Goal: Task Accomplishment & Management: Manage account settings

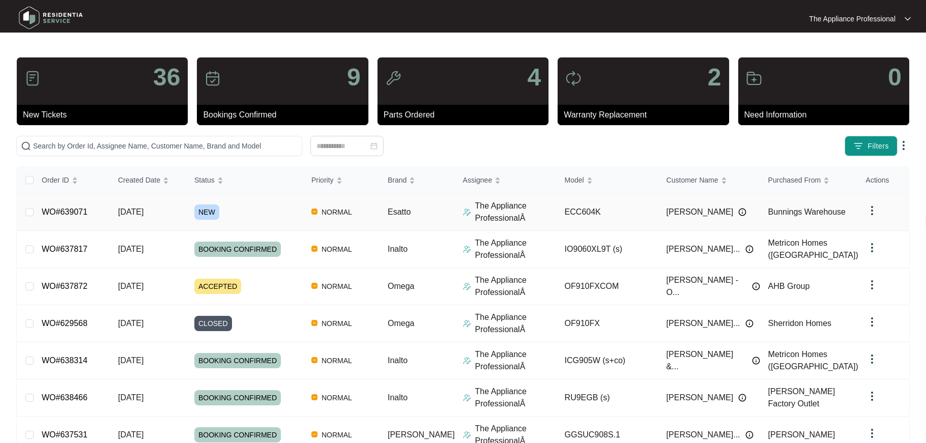
click at [80, 215] on link "WO#639071" at bounding box center [65, 212] width 46 height 9
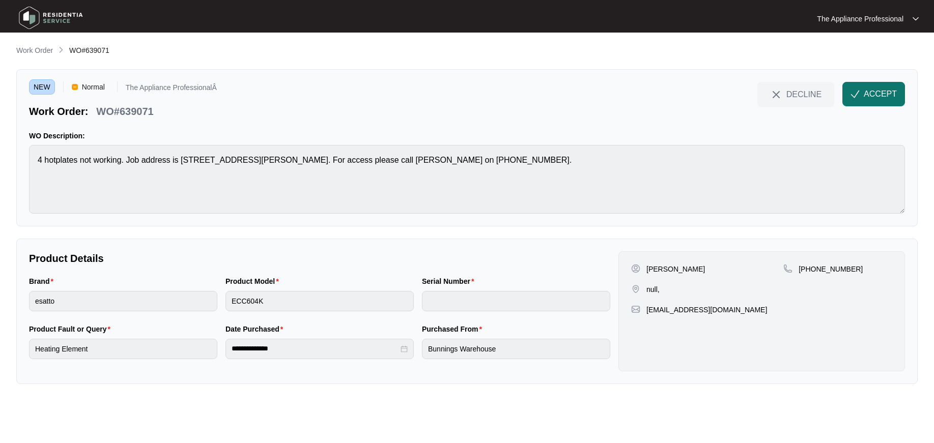
click at [866, 95] on span "ACCEPT" at bounding box center [880, 94] width 33 height 12
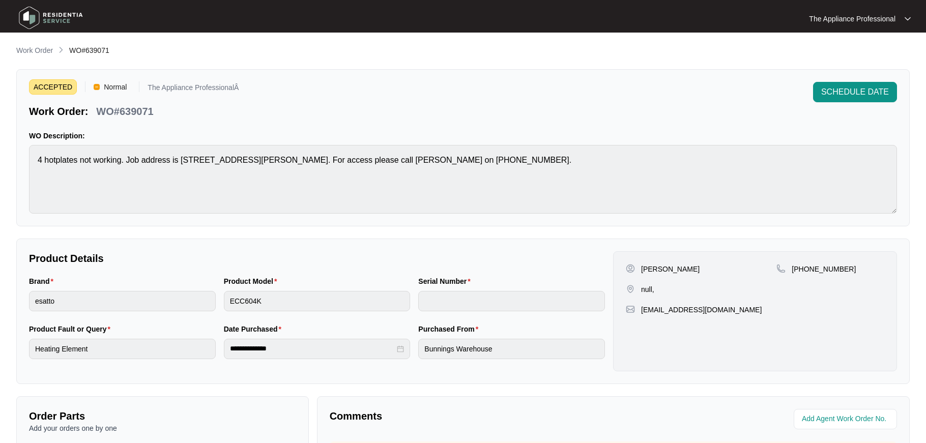
click at [32, 13] on img at bounding box center [50, 18] width 71 height 31
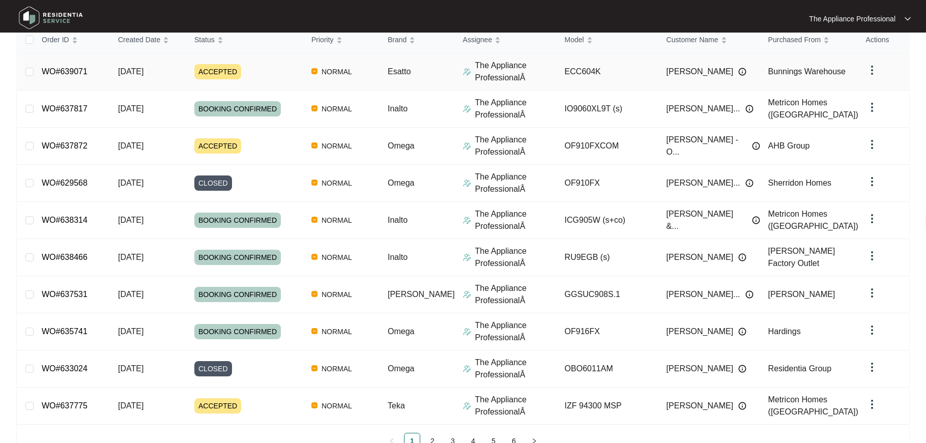
scroll to position [172, 0]
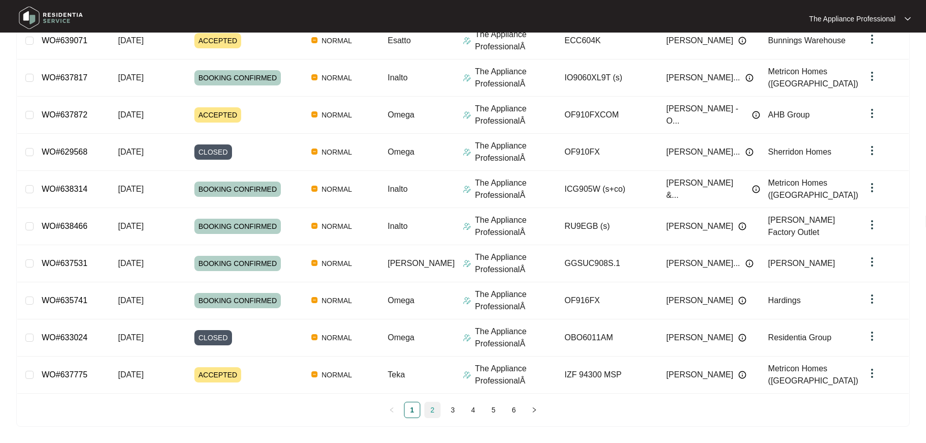
click at [436, 409] on link "2" at bounding box center [432, 410] width 15 height 15
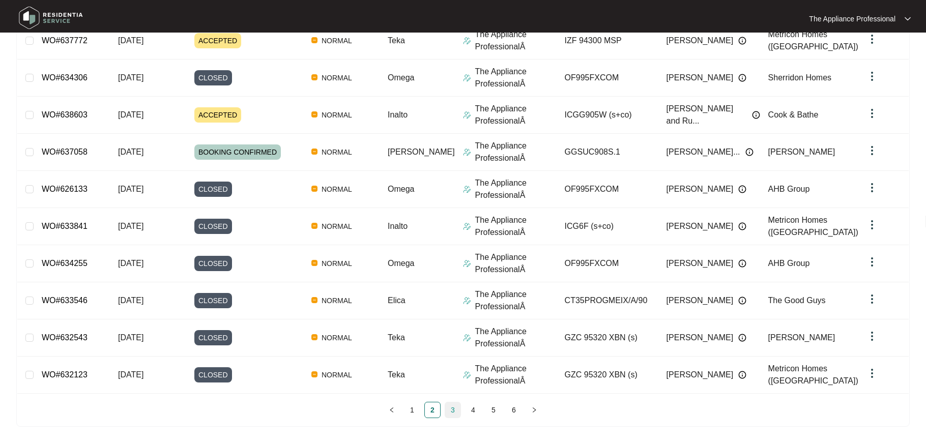
click at [455, 412] on link "3" at bounding box center [452, 410] width 15 height 15
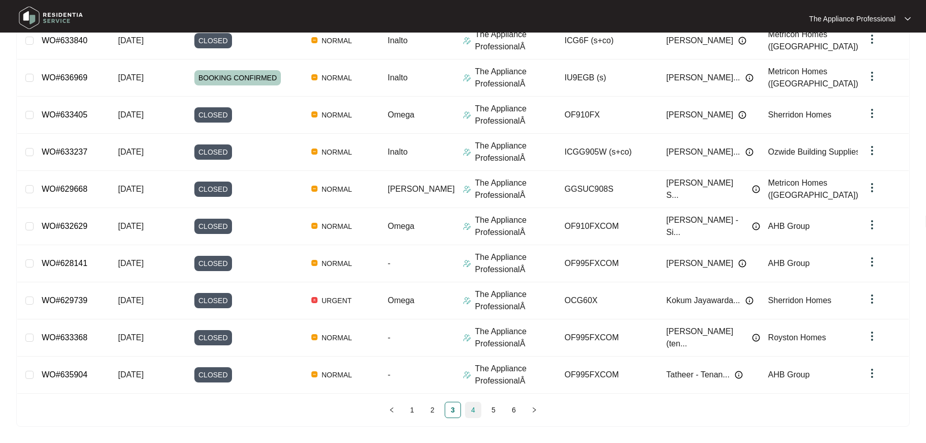
click at [474, 411] on link "4" at bounding box center [473, 410] width 15 height 15
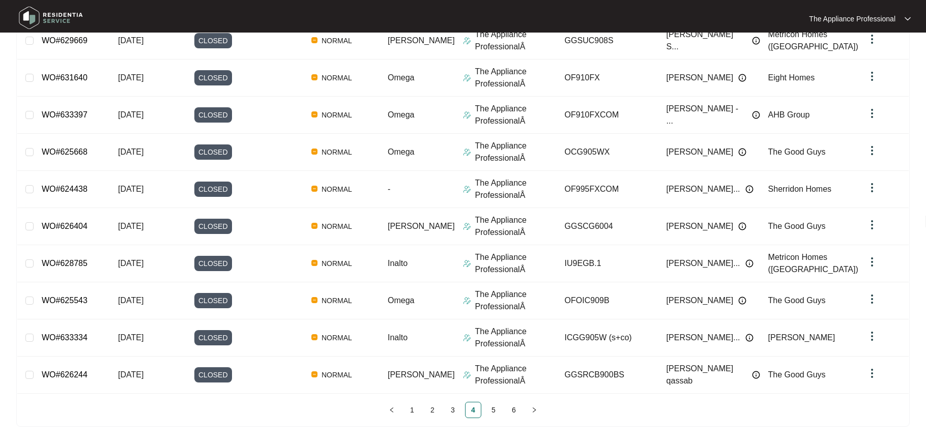
click at [27, 13] on img at bounding box center [50, 18] width 71 height 31
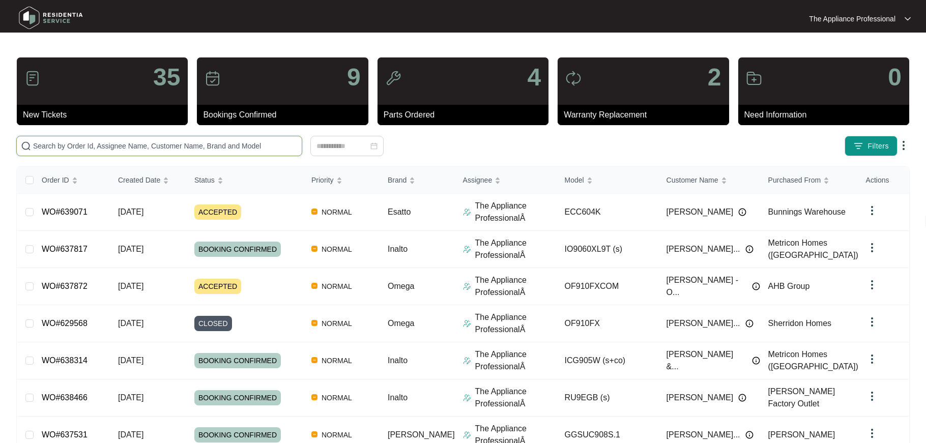
click at [87, 147] on input "text" at bounding box center [165, 145] width 265 height 11
paste input "637872"
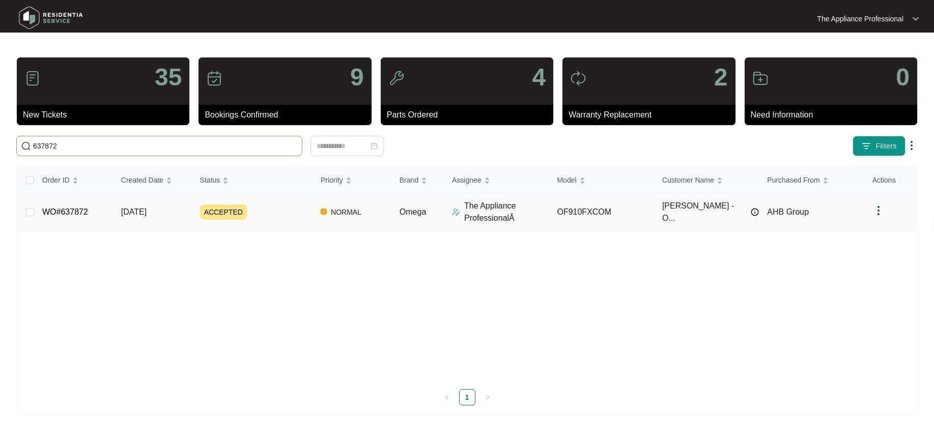
type input "637872"
click at [100, 212] on td "WO#637872" at bounding box center [73, 212] width 79 height 37
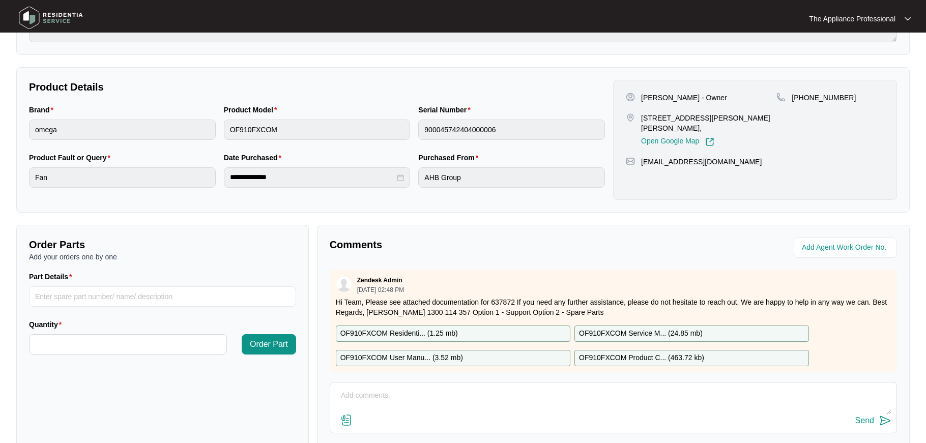
scroll to position [232, 0]
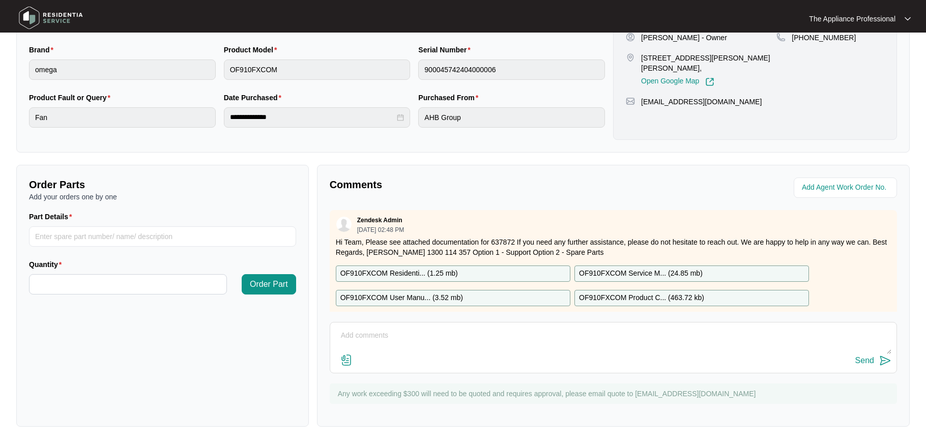
click at [420, 276] on p "OF910FXCOM Residenti... ( 1.25 mb )" at bounding box center [400, 273] width 118 height 11
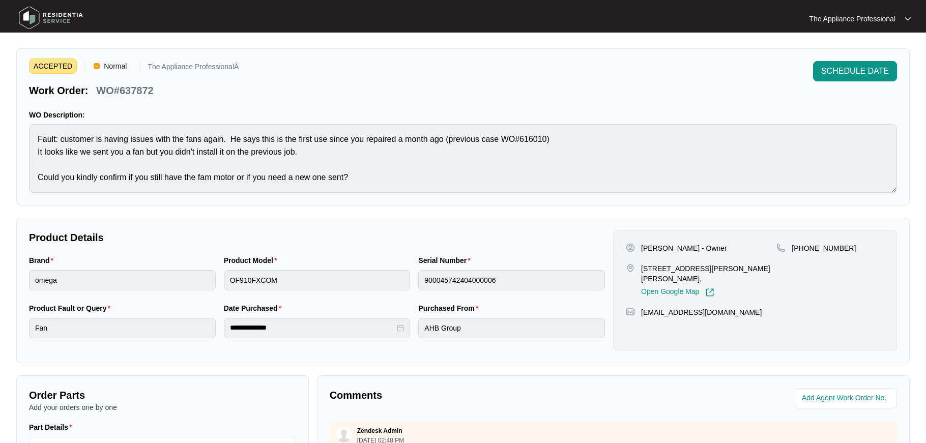
scroll to position [0, 0]
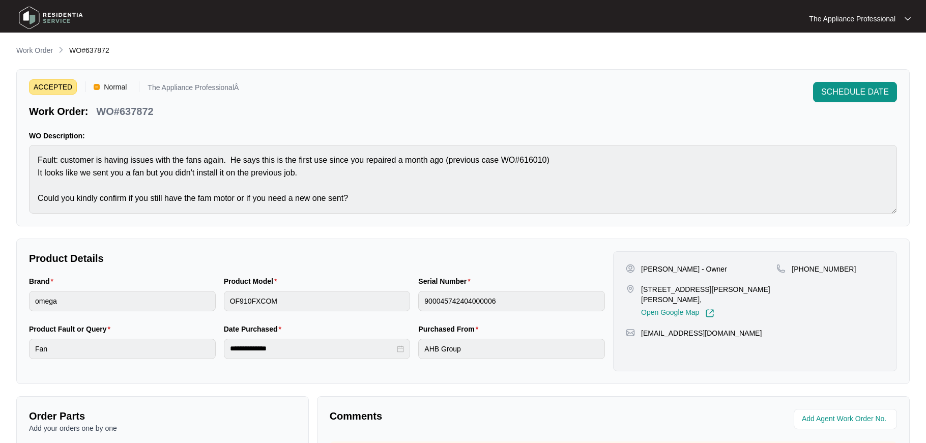
click at [38, 14] on img at bounding box center [50, 18] width 71 height 31
